Goal: Task Accomplishment & Management: Use online tool/utility

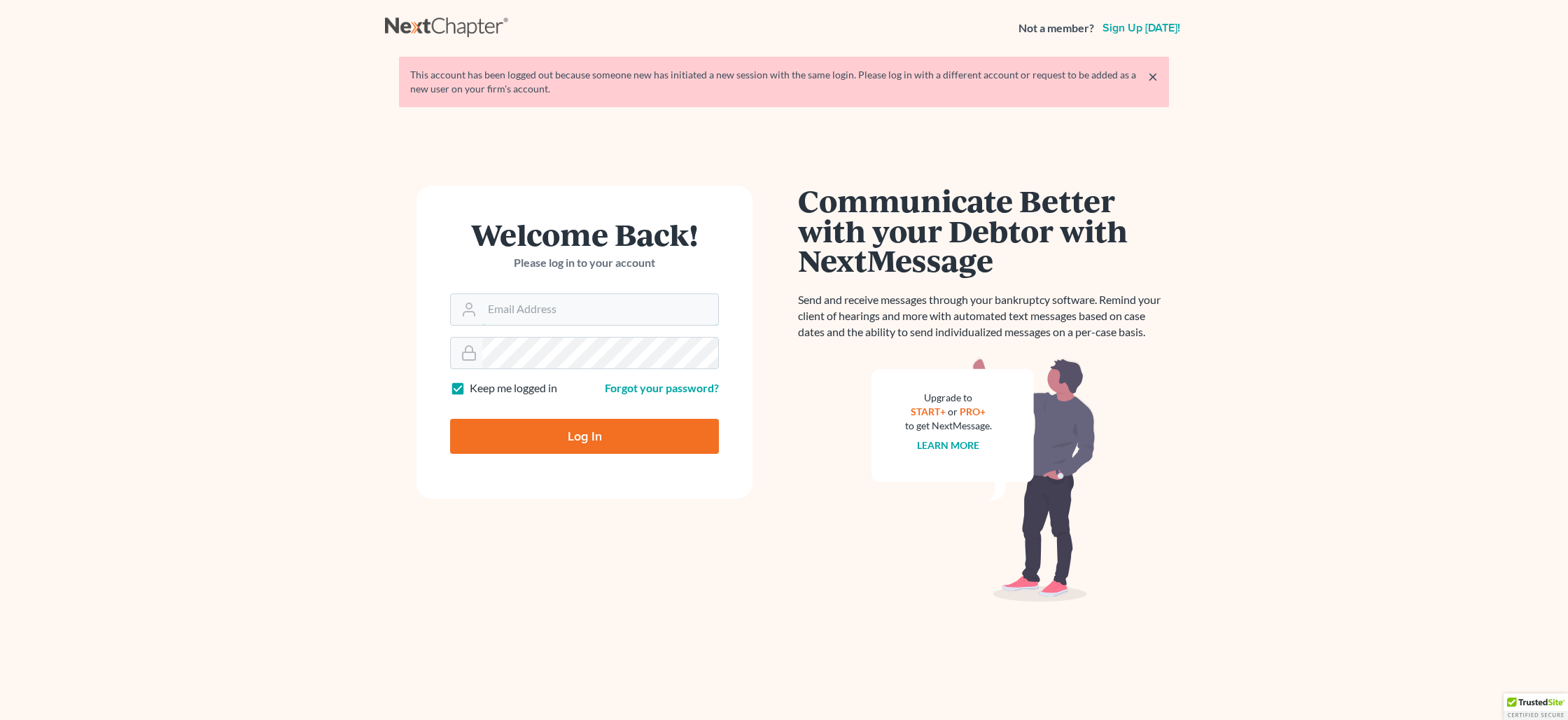
type input "[PERSON_NAME][EMAIL_ADDRESS][DOMAIN_NAME]"
click at [586, 433] on input "Log In" at bounding box center [585, 436] width 269 height 35
type input "Thinking..."
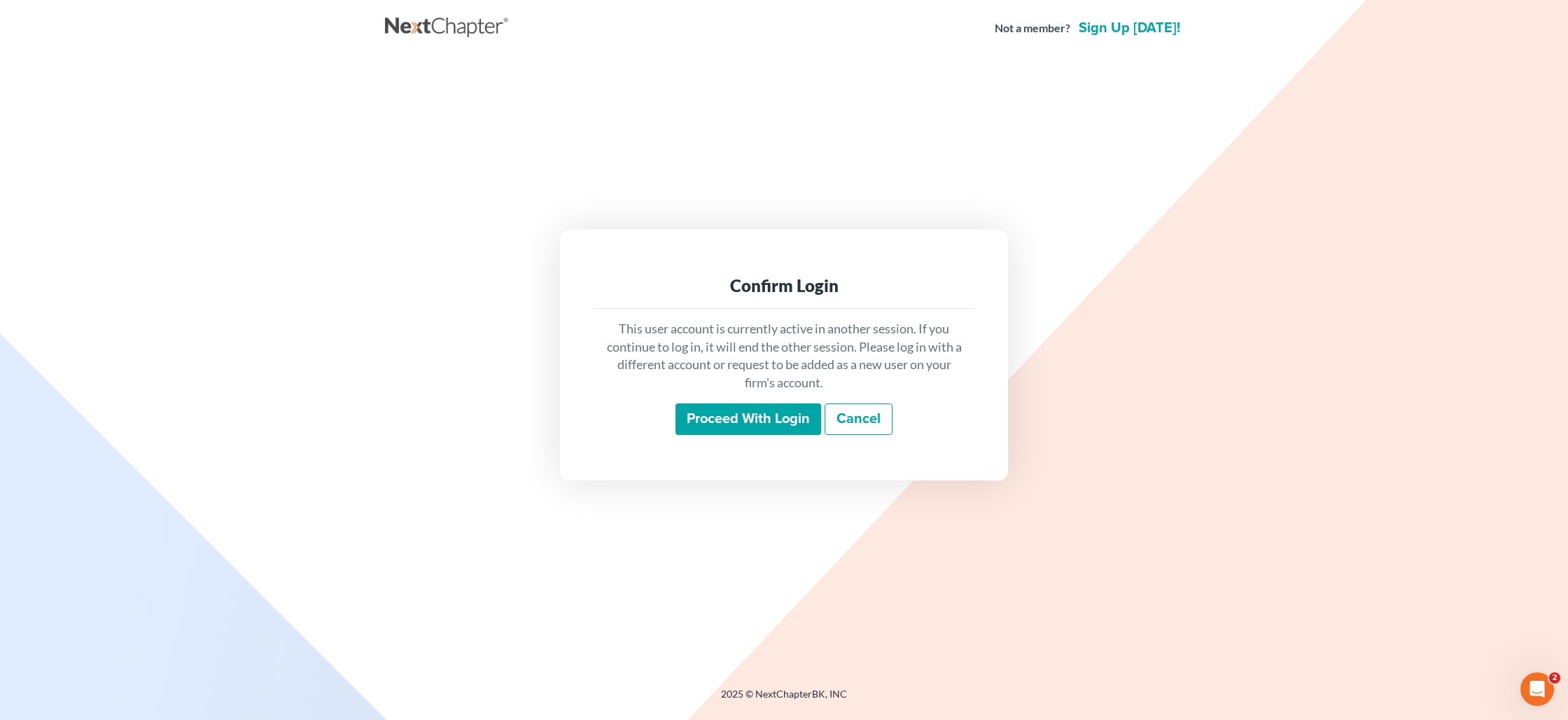
click at [702, 418] on input "Proceed with login" at bounding box center [748, 419] width 146 height 32
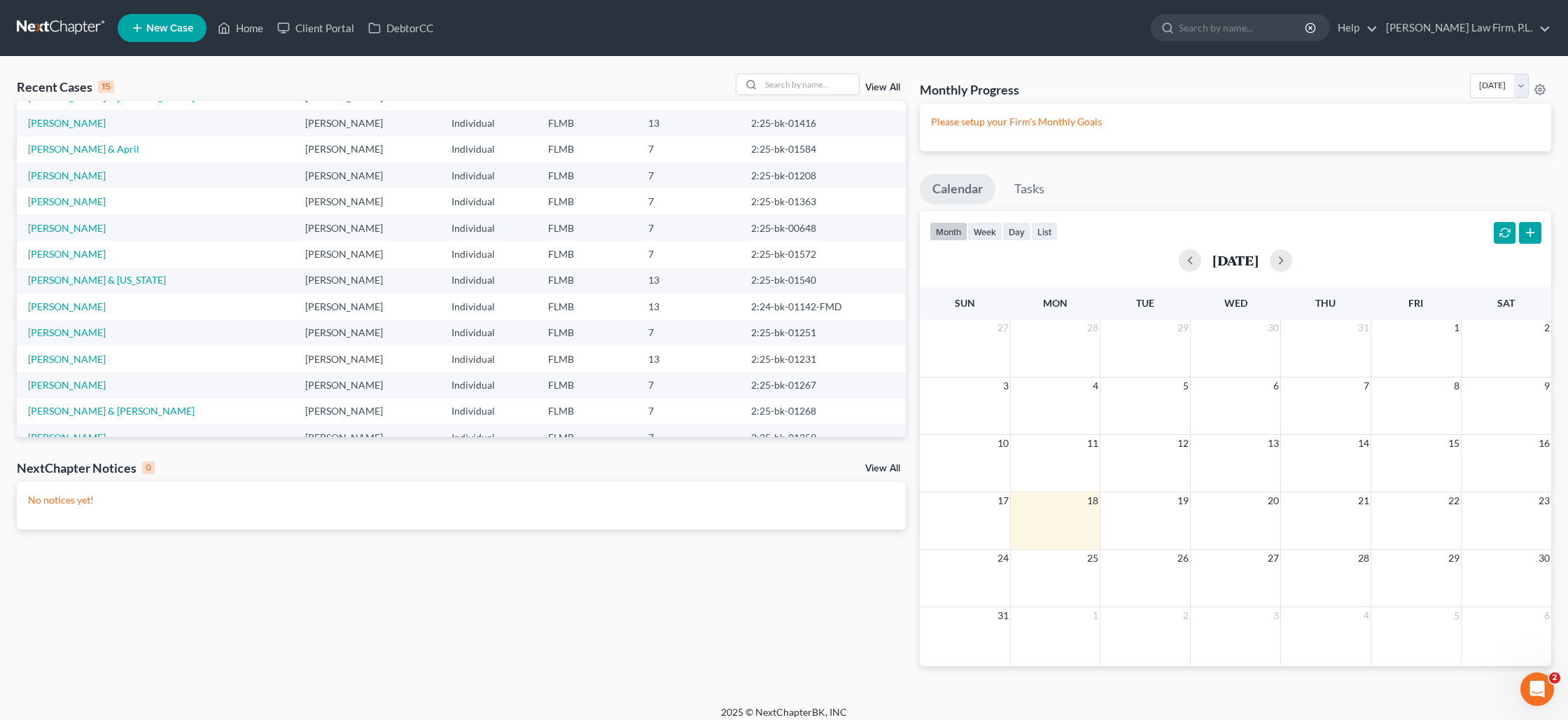
scroll to position [96, 0]
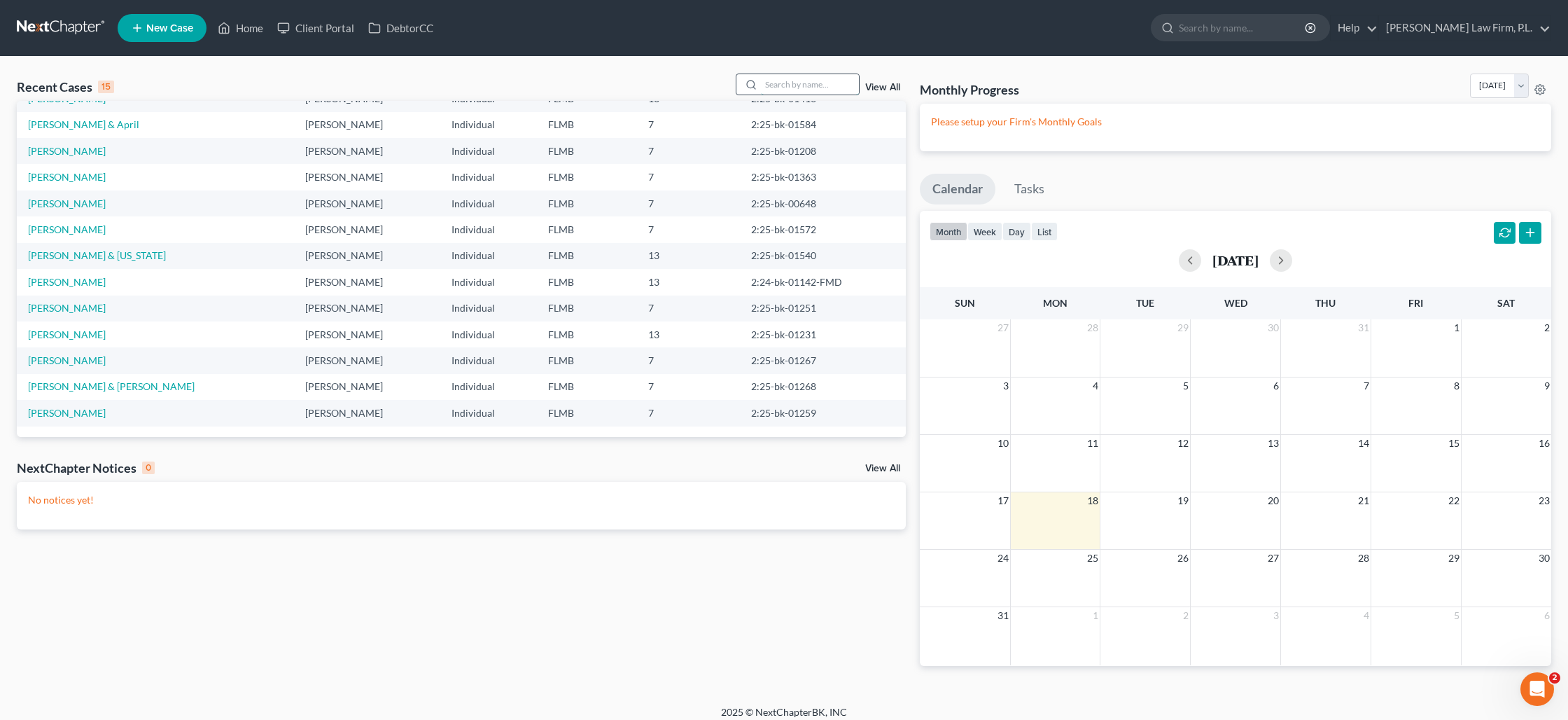
click at [817, 86] on input "search" at bounding box center [809, 84] width 98 height 21
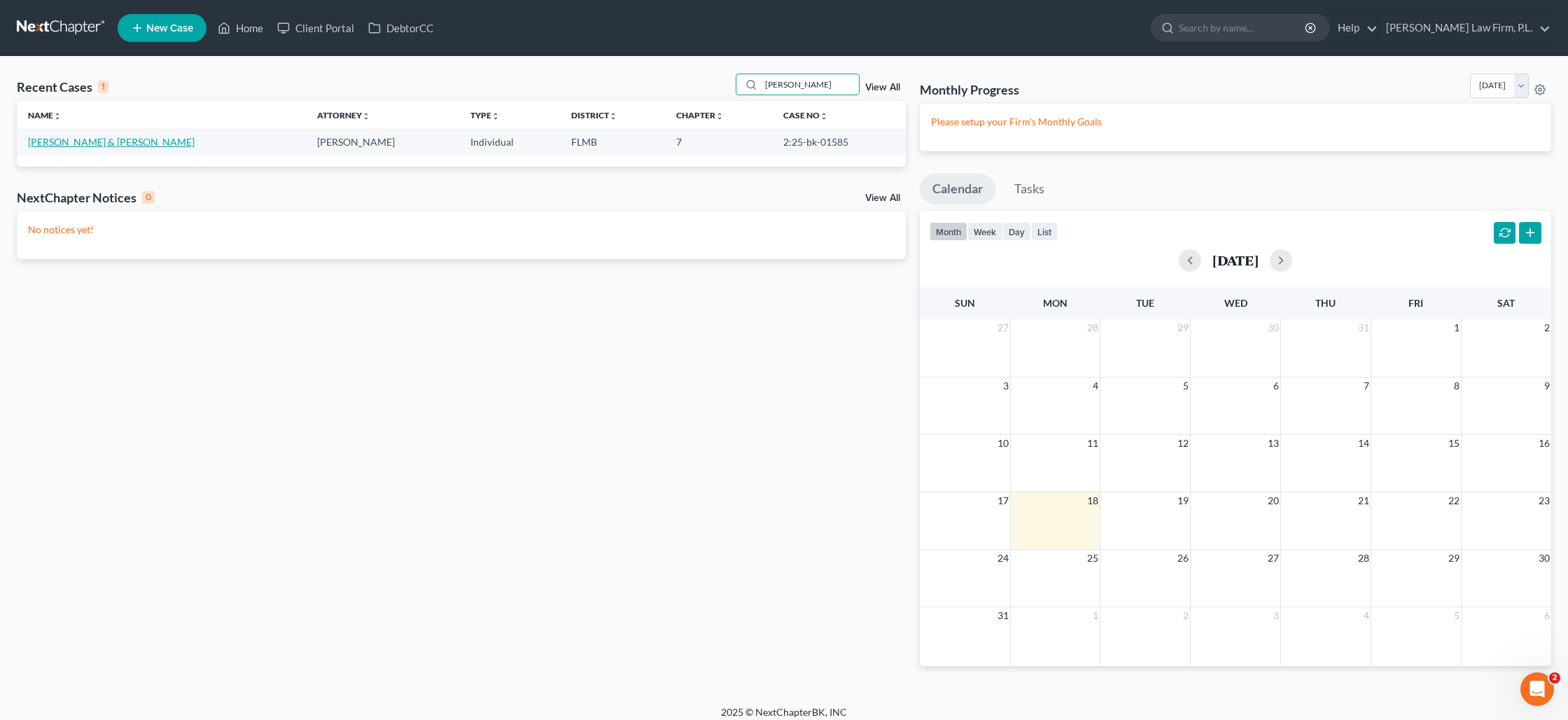
type input "[PERSON_NAME]"
click at [105, 140] on link "[PERSON_NAME] & [PERSON_NAME]" at bounding box center [111, 142] width 166 height 12
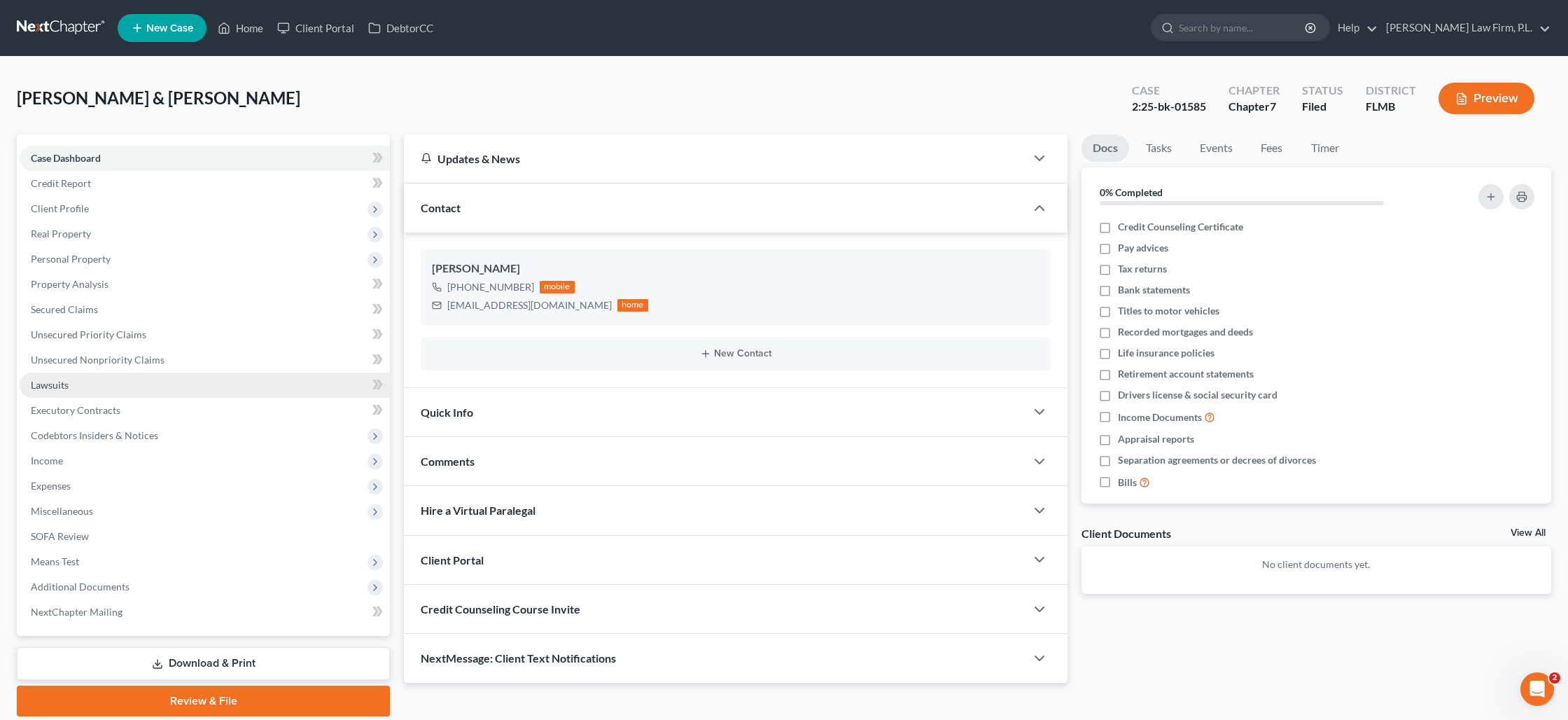
click at [107, 372] on link "Lawsuits" at bounding box center [204, 385] width 370 height 25
